Goal: Find specific fact: Find specific fact

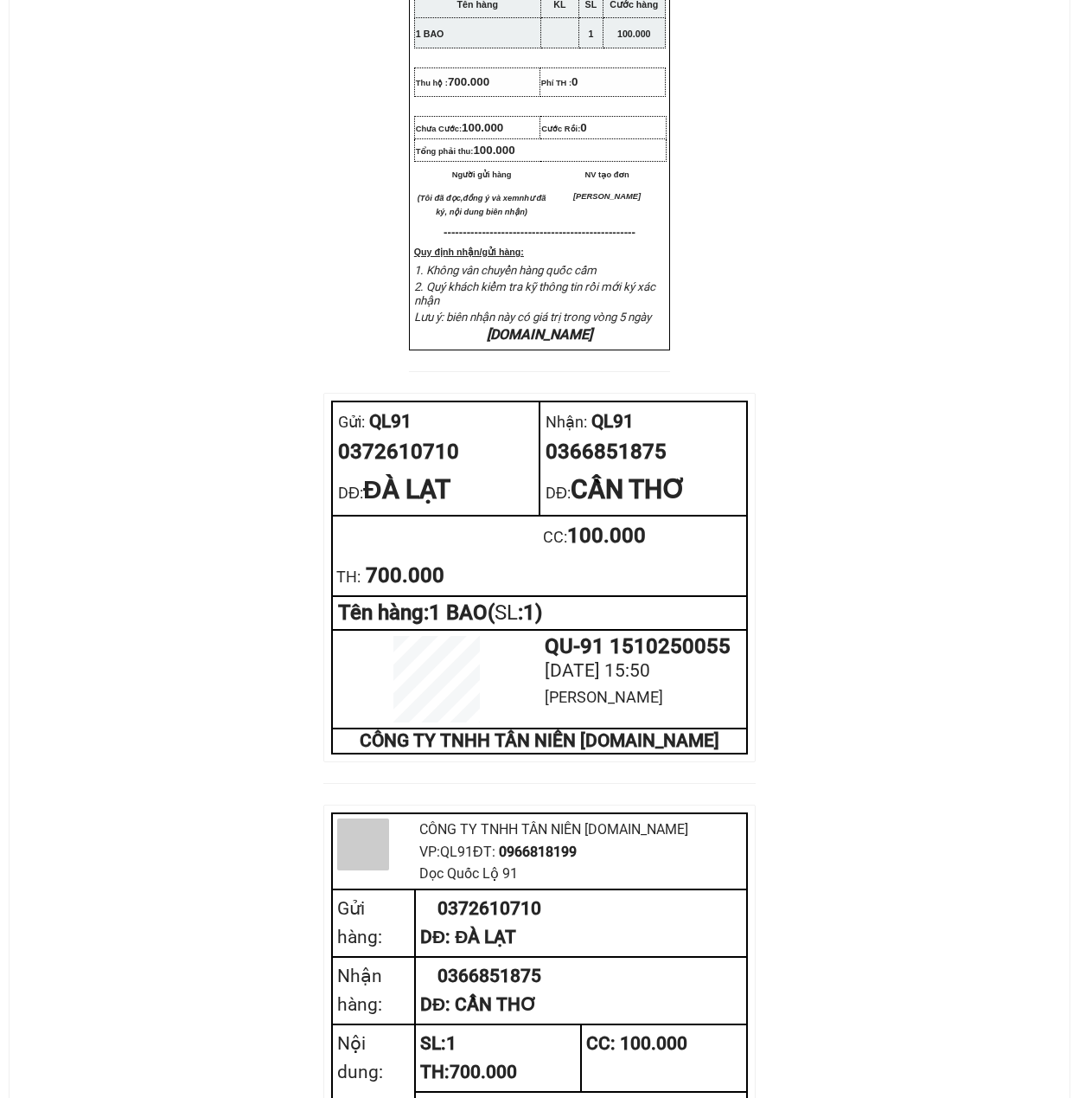
scroll to position [576, 0]
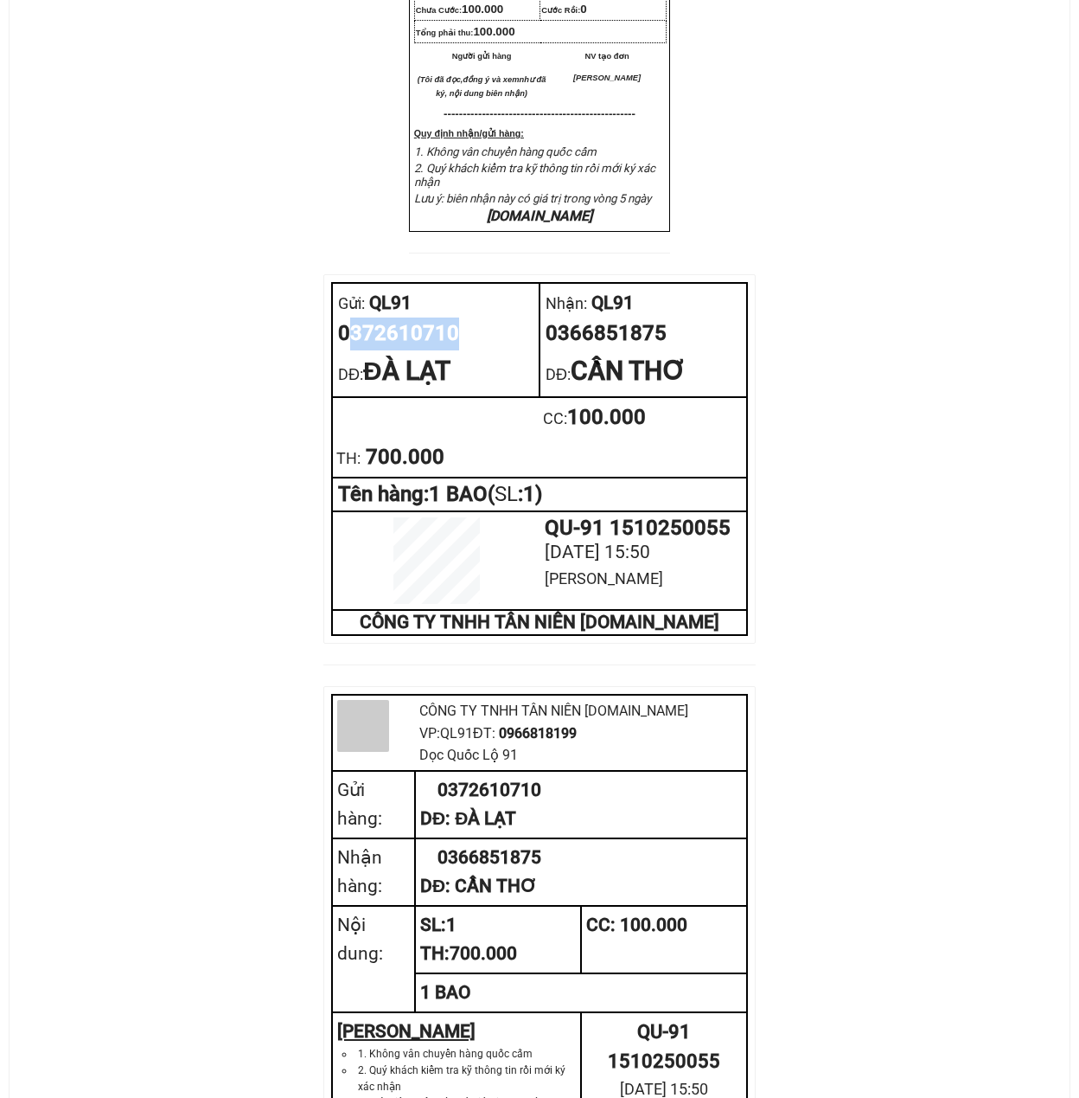
drag, startPoint x: 457, startPoint y: 384, endPoint x: 344, endPoint y: 375, distance: 112.8
click at [344, 350] on div "0372610710" at bounding box center [435, 333] width 195 height 33
click at [396, 350] on div "0372610710" at bounding box center [435, 333] width 195 height 33
drag, startPoint x: 461, startPoint y: 381, endPoint x: 355, endPoint y: 386, distance: 106.5
click at [347, 350] on div "0372610710" at bounding box center [435, 333] width 195 height 33
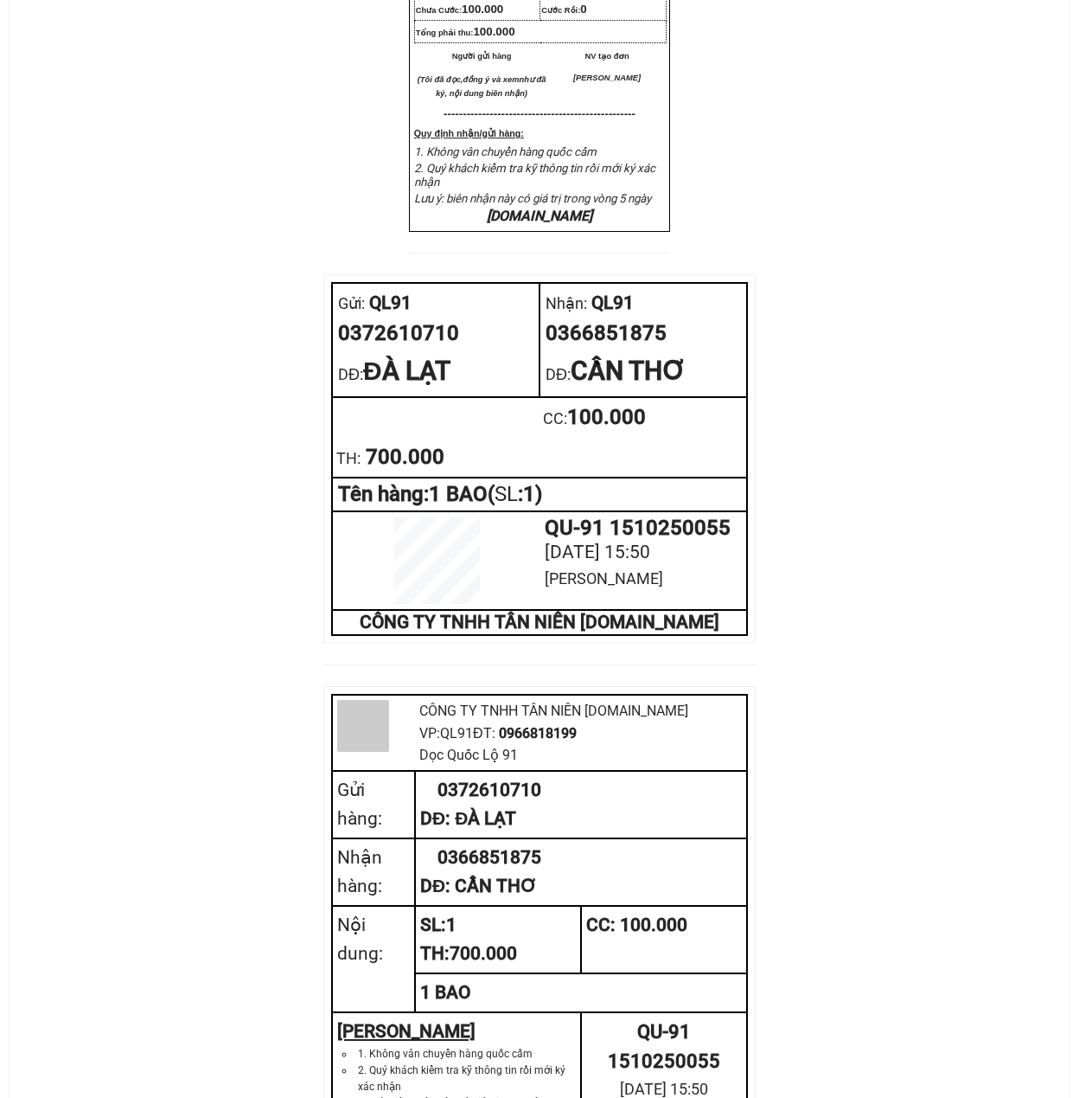
drag, startPoint x: 358, startPoint y: 378, endPoint x: 235, endPoint y: 571, distance: 228.7
click at [235, 571] on div "CTY TNHH T ÂN NIÊN XETANNIEN.COM VP Gửi: QL91 VP Nhận: QL91 ĐC: Dọc Quốc Lộ 9…" at bounding box center [539, 390] width 1019 height 1719
drag, startPoint x: 453, startPoint y: 372, endPoint x: 340, endPoint y: 381, distance: 113.6
click at [340, 350] on div "0372610710" at bounding box center [435, 333] width 195 height 33
copy div "0372610710"
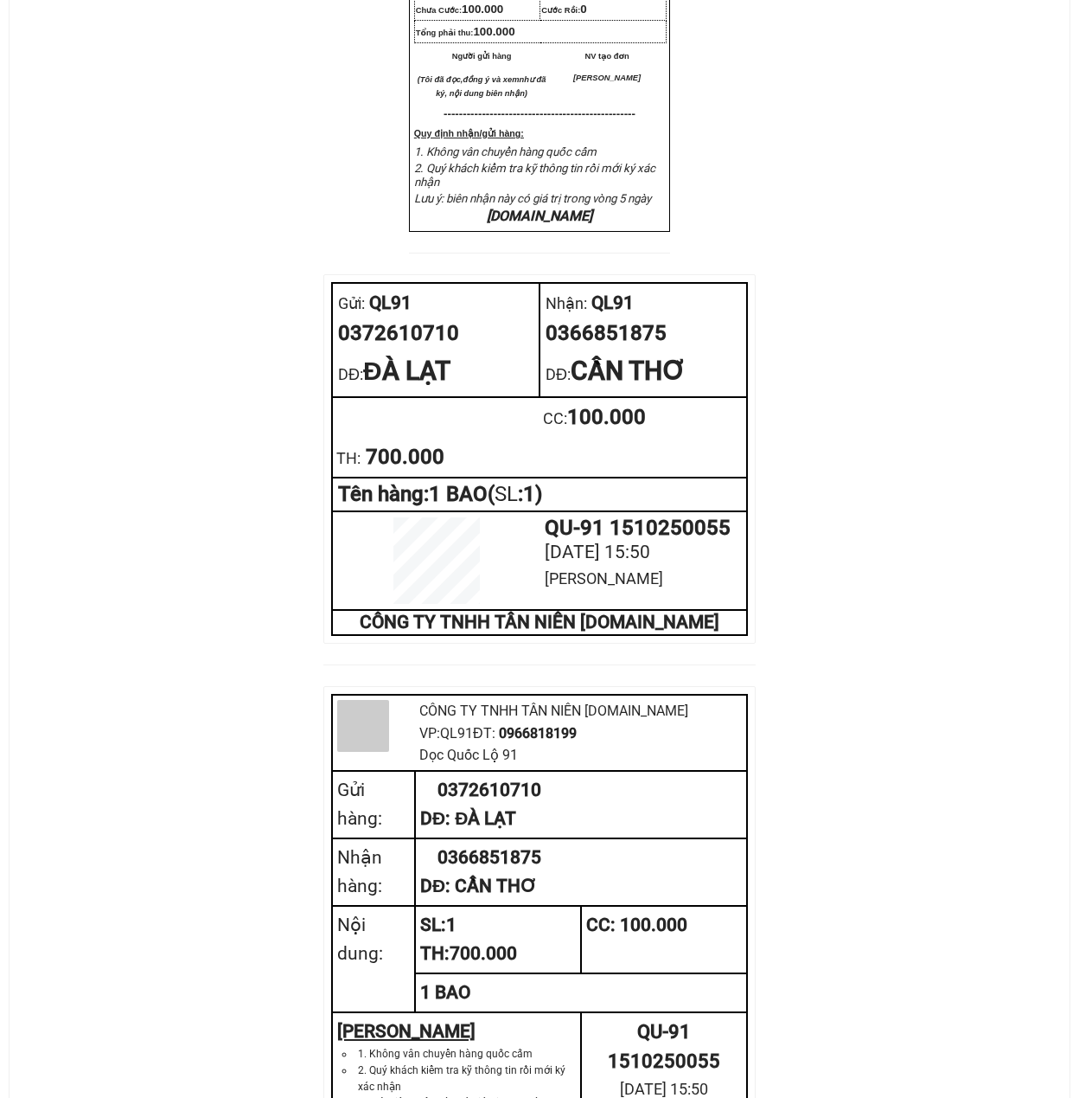
click at [292, 583] on div "CTY TNHH T ÂN NIÊN XETANNIEN.COM VP Gửi: QL91 VP Nhận: QL91 ĐC: Dọc Quốc Lộ 9…" at bounding box center [539, 390] width 1019 height 1719
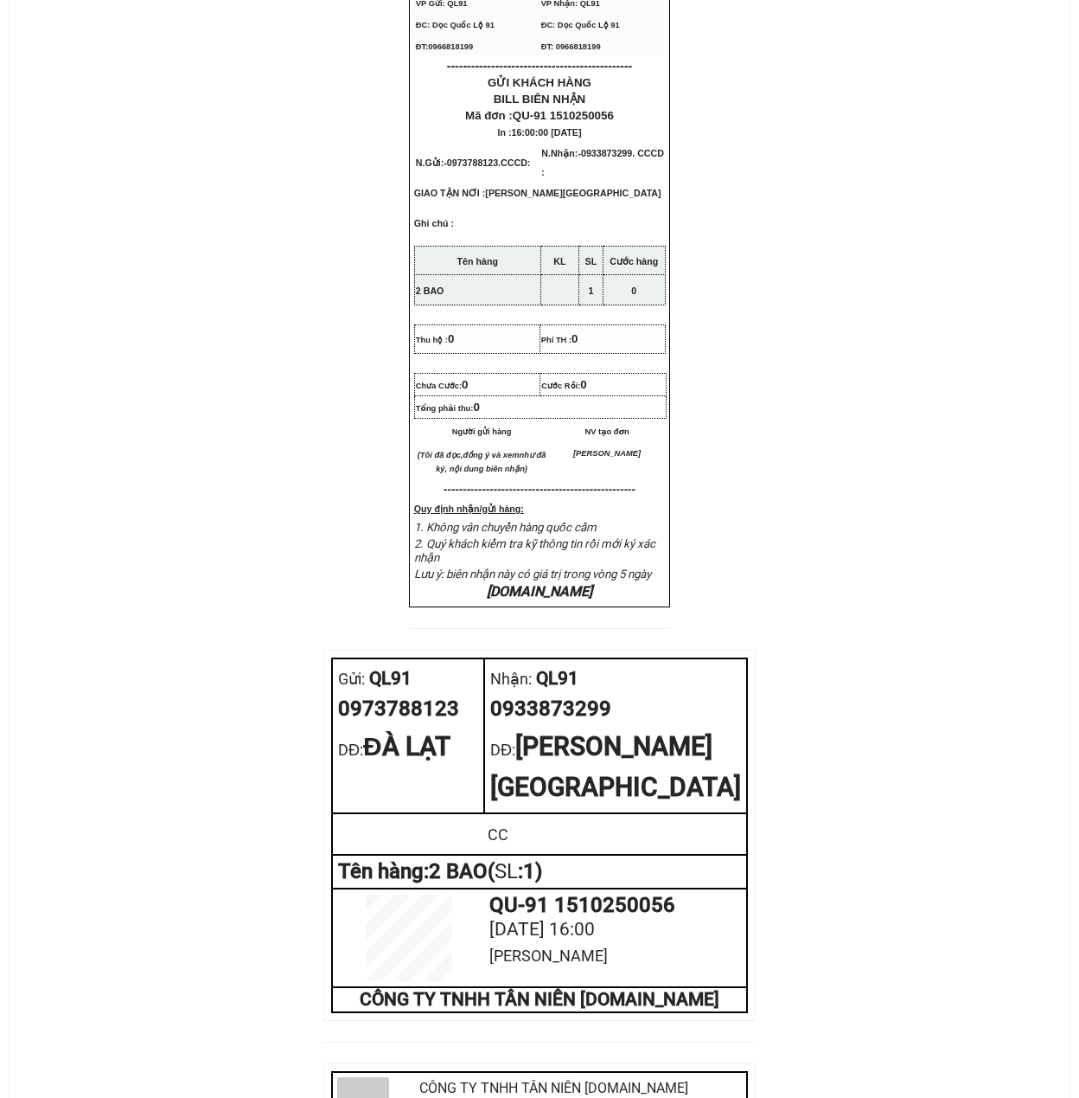
scroll to position [461, 0]
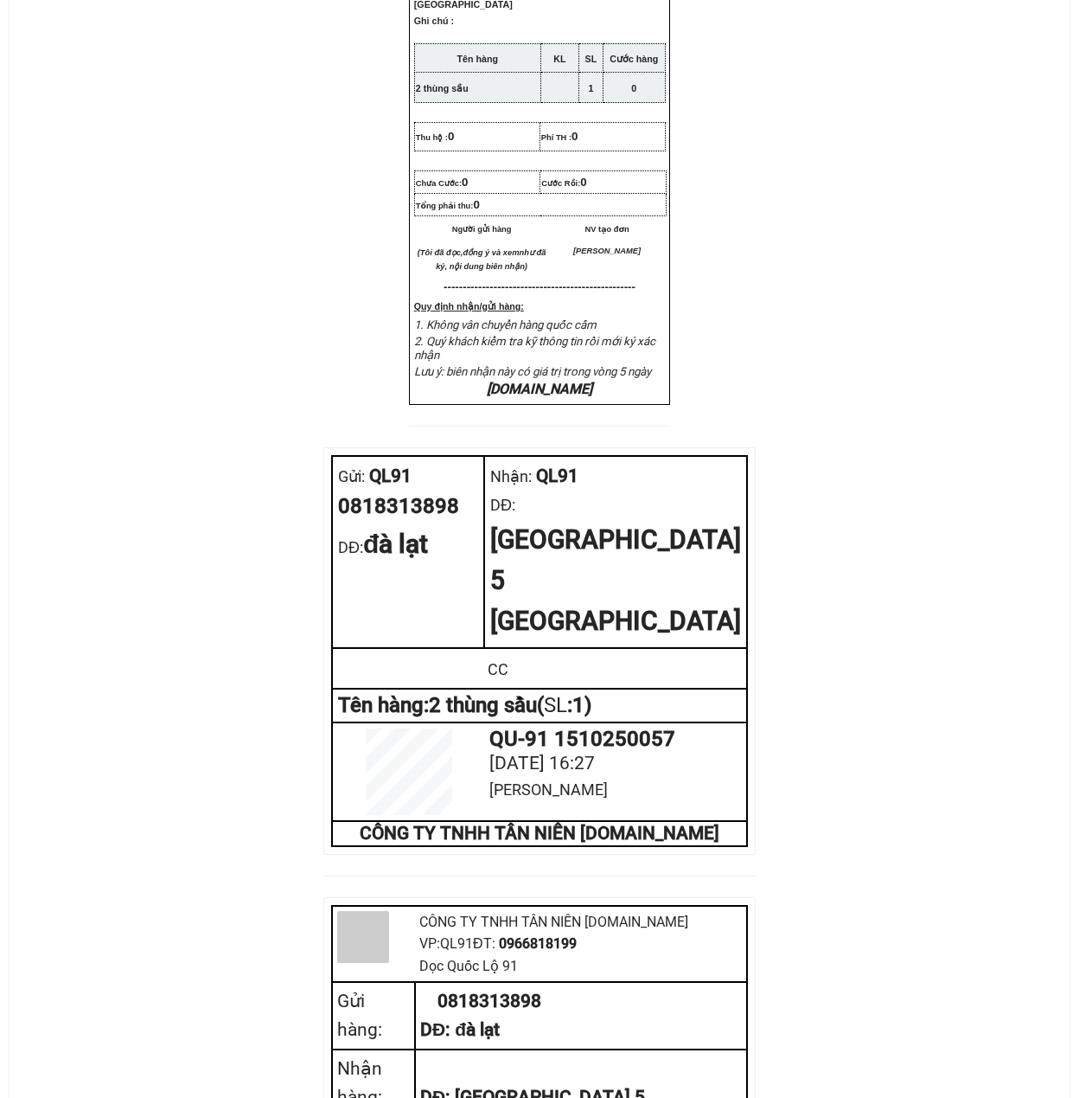
scroll to position [461, 0]
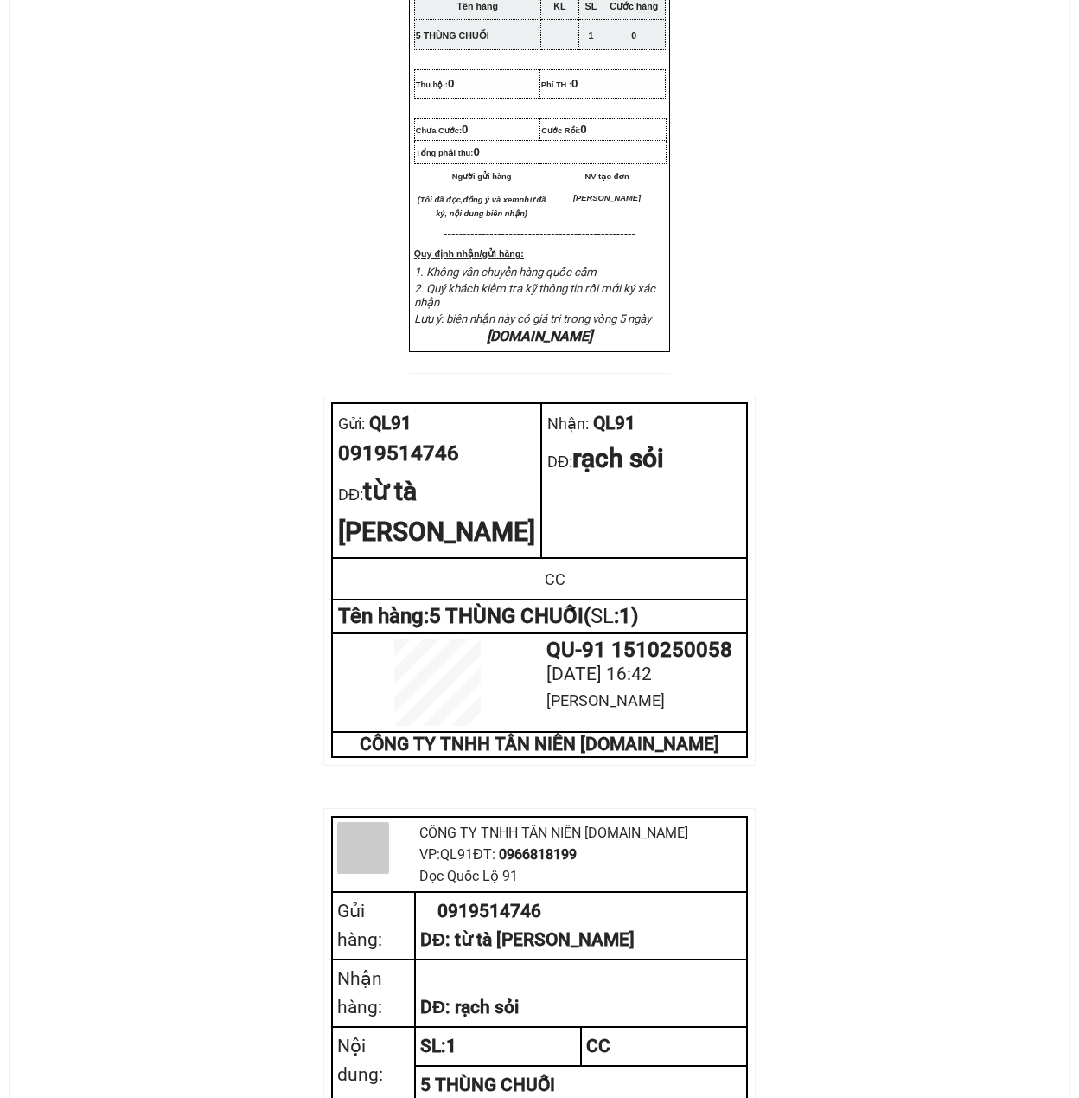
scroll to position [461, 0]
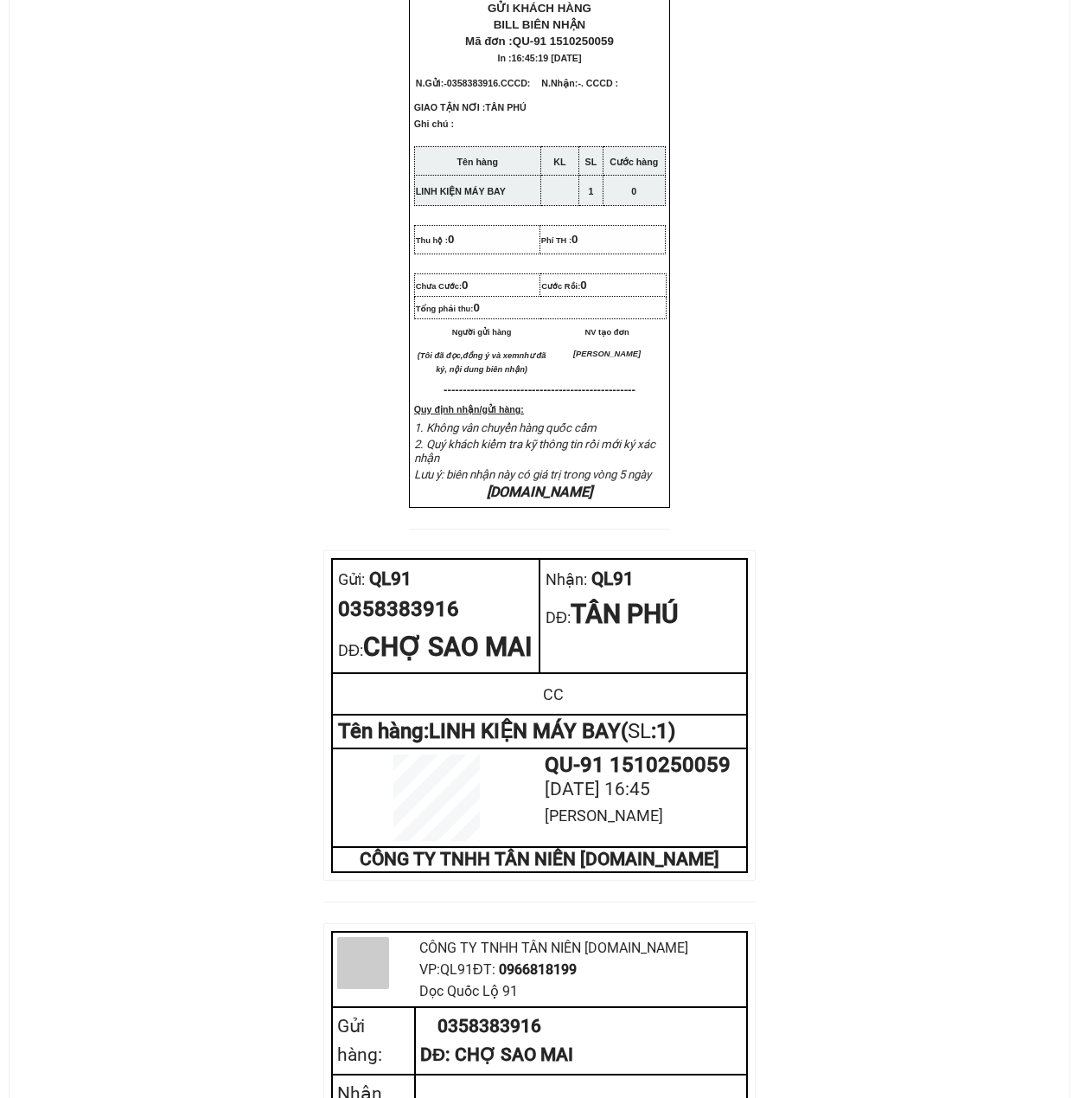
scroll to position [461, 0]
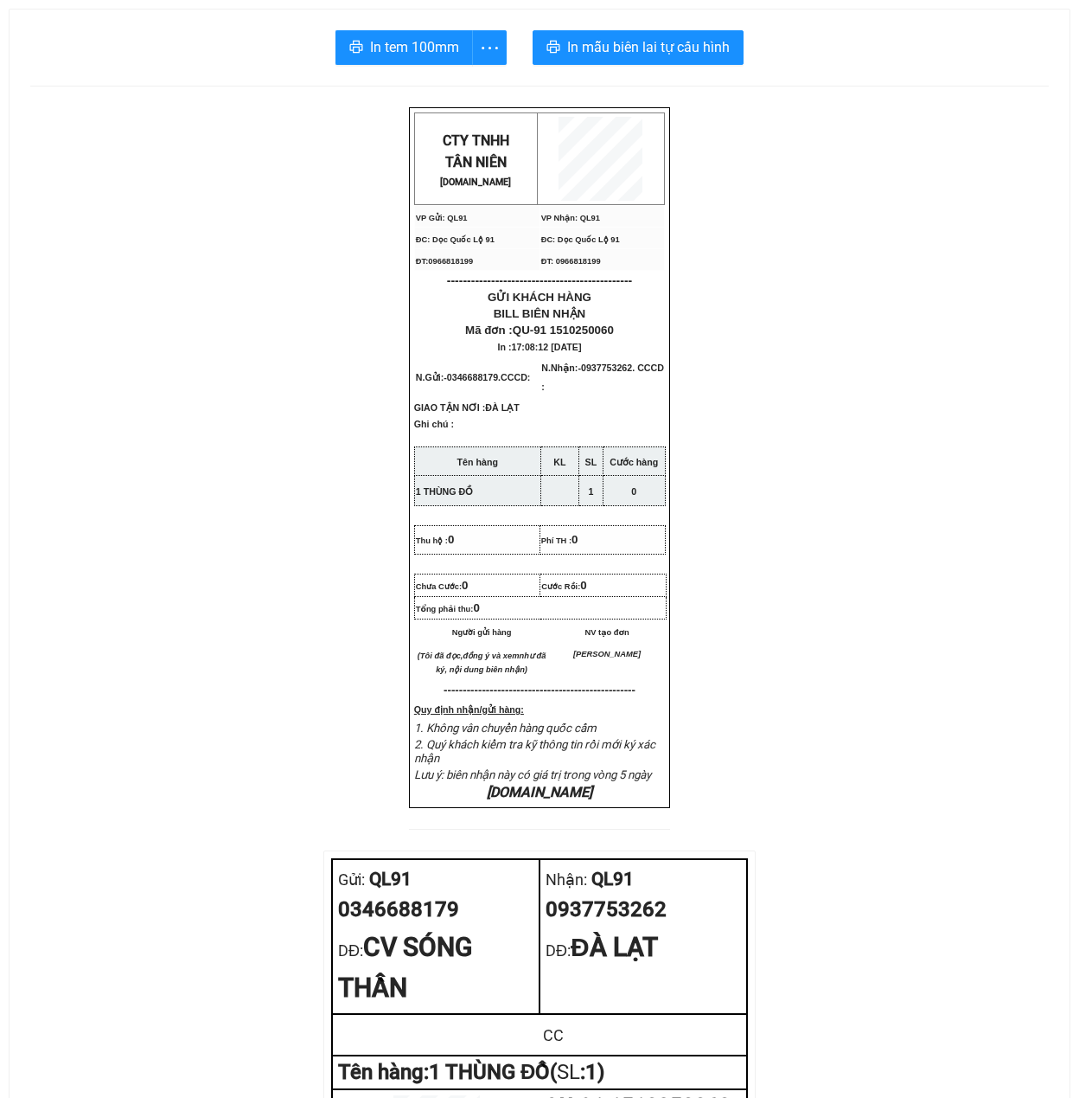
scroll to position [576, 0]
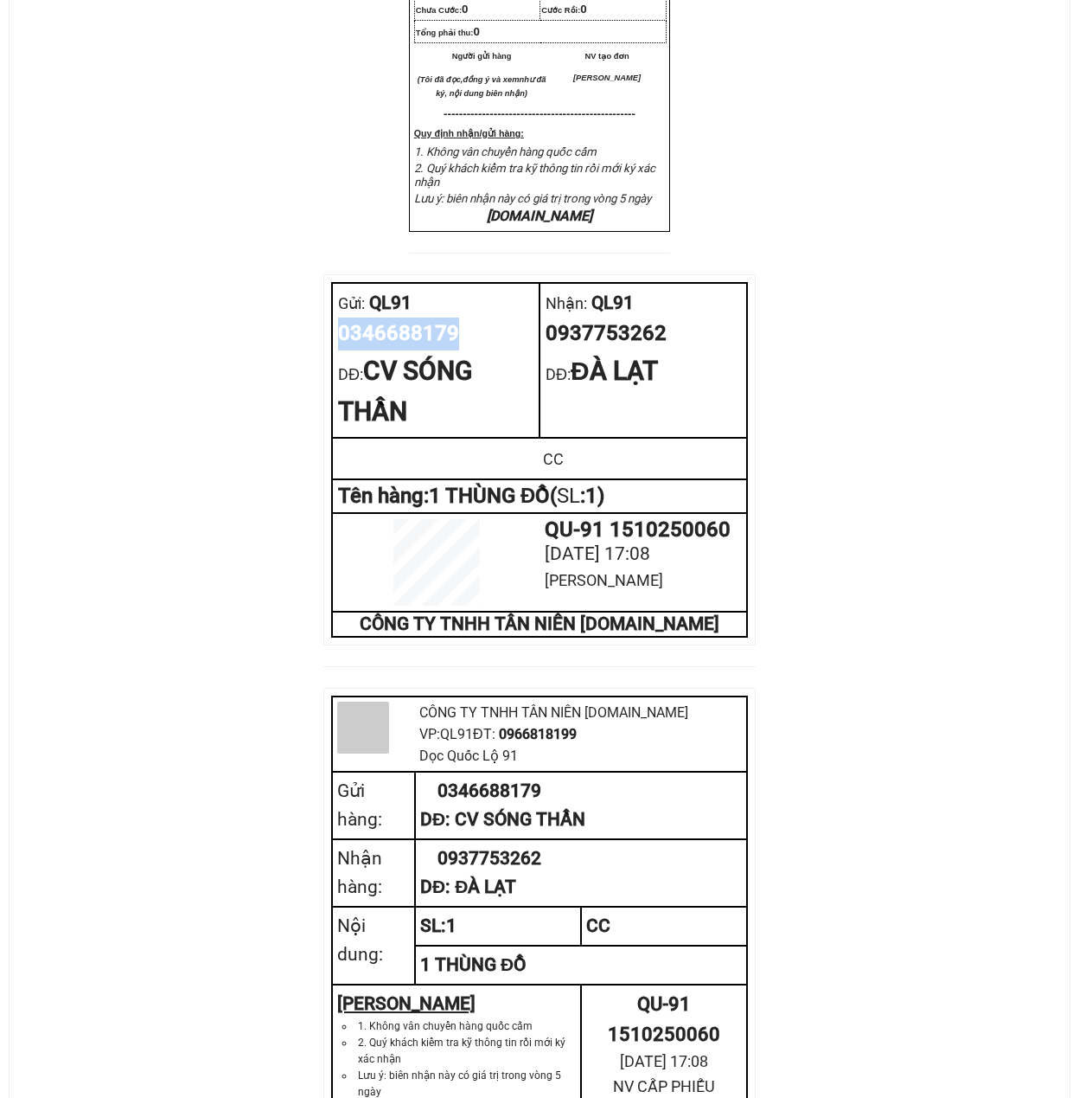
drag, startPoint x: 460, startPoint y: 377, endPoint x: 343, endPoint y: 388, distance: 117.2
click at [343, 350] on div "0346688179" at bounding box center [435, 333] width 195 height 33
copy div "0346688179"
